Goal: Communication & Community: Answer question/provide support

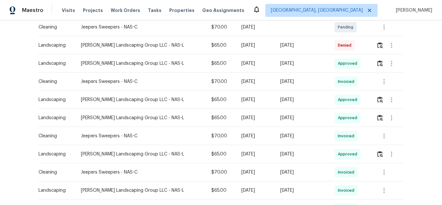
scroll to position [162, 0]
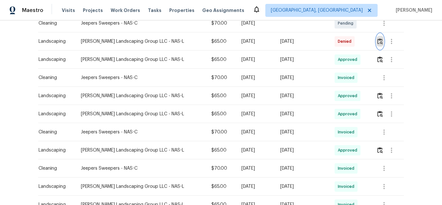
click at [377, 46] on button "button" at bounding box center [379, 42] width 7 height 16
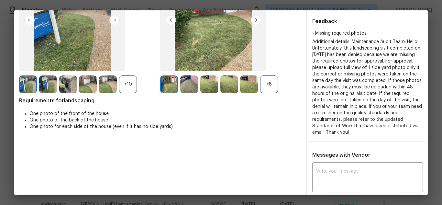
scroll to position [65, 0]
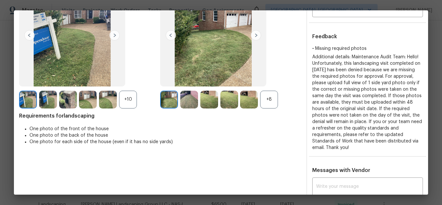
drag, startPoint x: 309, startPoint y: 54, endPoint x: 370, endPoint y: 145, distance: 109.4
click at [370, 145] on div "Additional details: Maintenance Audit Team: Hello! Unfortunately, this landscap…" at bounding box center [367, 102] width 111 height 97
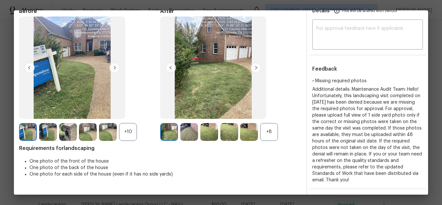
scroll to position [129, 0]
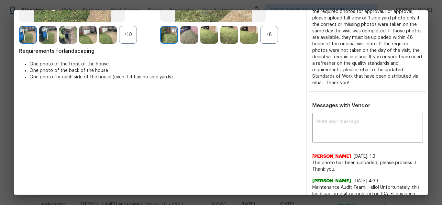
copy span "Additional details: Maintenance Audit Team: Hello! Unfortunately, this landscap…"
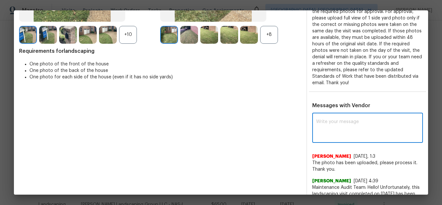
click at [327, 128] on textarea at bounding box center [367, 128] width 103 height 18
drag, startPoint x: 327, startPoint y: 128, endPoint x: 319, endPoint y: 129, distance: 7.9
click at [319, 129] on textarea at bounding box center [367, 128] width 103 height 18
paste textarea "Additional details: Maintenance Audit Team: Hello! Unfortunately, this landscap…"
type textarea "Additional details: Maintenance Audit Team: Hello! Unfortunately, this landscap…"
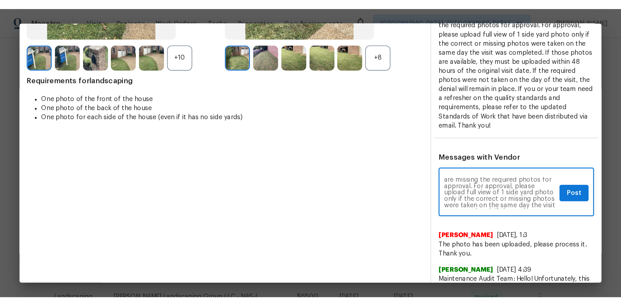
scroll to position [0, 0]
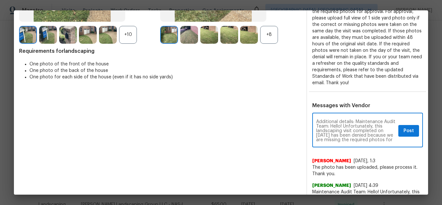
click at [375, 128] on textarea "Additional details: Maintenance Audit Team: Hello! Unfortunately, this landscap…" at bounding box center [356, 130] width 80 height 23
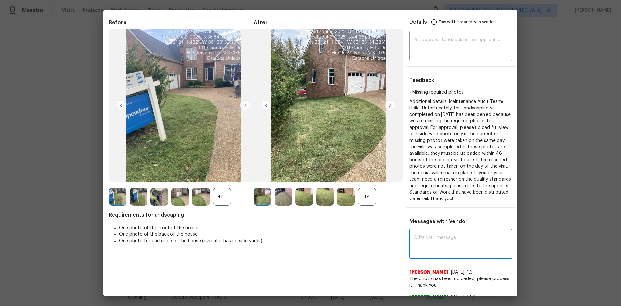
scroll to position [32, 0]
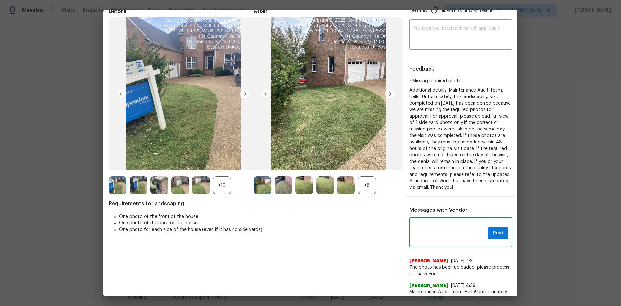
click at [420, 204] on textarea at bounding box center [449, 233] width 72 height 18
paste textarea "Maintenance Audit Team: Hello! Unfortunately, this landscaping visit completed …"
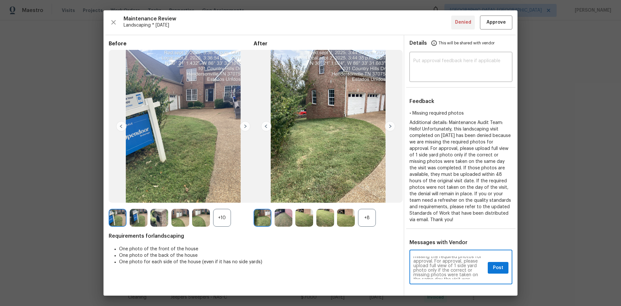
scroll to position [26, 0]
type textarea "Maintenance Audit Team: Hello! Unfortunately, this landscaping visit completed …"
click at [441, 204] on span "Post" at bounding box center [498, 268] width 10 height 8
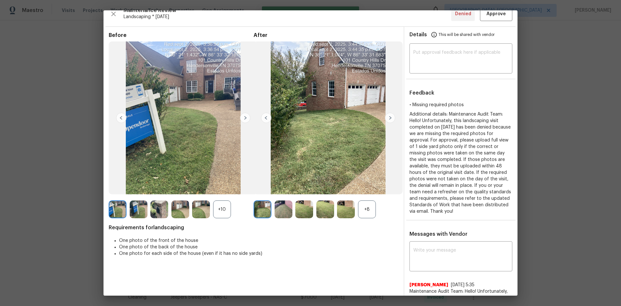
scroll to position [0, 0]
